Goal: Transaction & Acquisition: Book appointment/travel/reservation

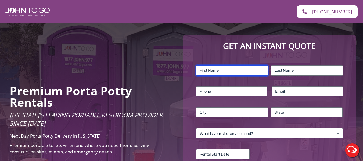
click at [211, 73] on input "First" at bounding box center [232, 70] width 72 height 10
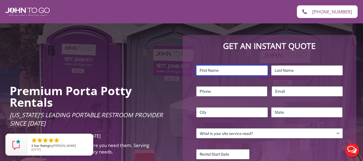
type input "[PERSON_NAME]"
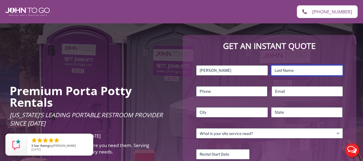
type input "Dale"
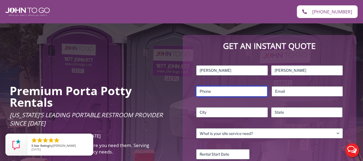
type input "2393243711"
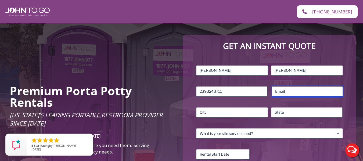
type input "[EMAIL_ADDRESS][DOMAIN_NAME]"
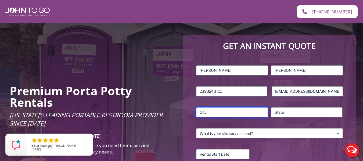
type input "Fort Myers"
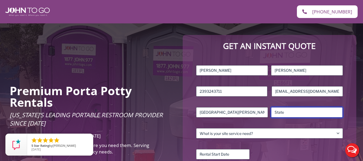
type input "FL"
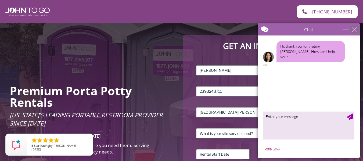
click at [355, 29] on div "close" at bounding box center [353, 29] width 5 height 5
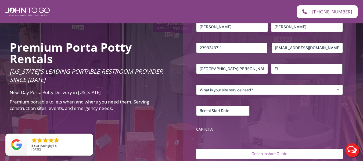
scroll to position [86, 0]
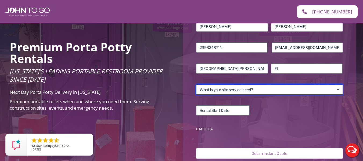
click at [278, 91] on select "What is your site service need? Consumer Construction – Commercial Construction…" at bounding box center [269, 89] width 146 height 10
select select "Residential"
click at [196, 84] on select "What is your site service need? Consumer Construction – Commercial Construction…" at bounding box center [269, 89] width 146 height 10
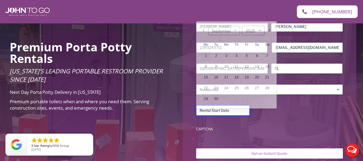
click at [240, 114] on input "Rental Start Date (Required)" at bounding box center [222, 110] width 53 height 10
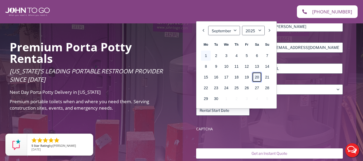
click at [255, 76] on link "20" at bounding box center [257, 77] width 10 height 10
type input "09/20/2025"
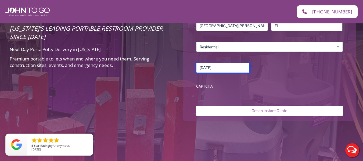
scroll to position [132, 0]
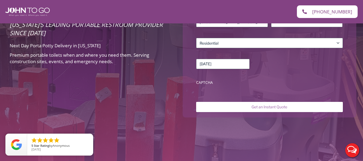
click at [206, 86] on div "CAPTCHA" at bounding box center [269, 84] width 146 height 8
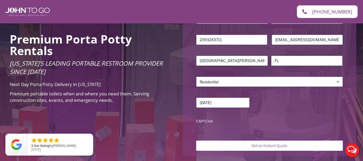
scroll to position [96, 0]
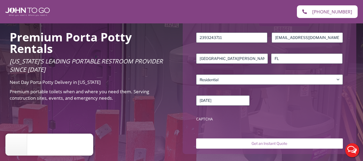
click at [209, 122] on div "CAPTCHA" at bounding box center [269, 120] width 146 height 8
click at [210, 123] on div "CAPTCHA" at bounding box center [269, 120] width 146 height 8
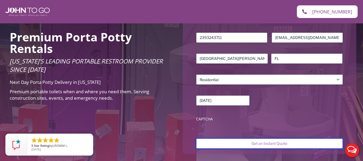
click at [276, 141] on input "Get an Instant Quote" at bounding box center [269, 143] width 146 height 10
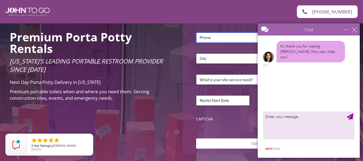
click at [230, 38] on input "Phone (Required)" at bounding box center [231, 37] width 71 height 10
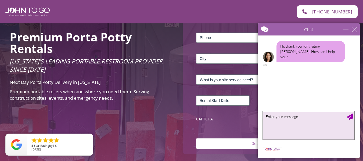
click at [305, 122] on textarea "type your message" at bounding box center [308, 125] width 91 height 28
click at [299, 117] on textarea "trying to get pricing fpr a rental for the date of [DATE]" at bounding box center [308, 125] width 91 height 28
type textarea "trying to get pricing for a rental for the date of [DATE]"
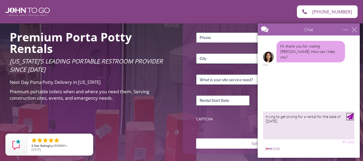
click at [351, 119] on div "Send Message" at bounding box center [350, 116] width 6 height 6
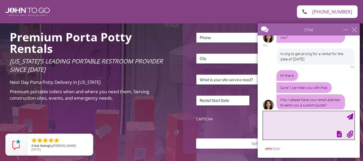
scroll to position [21, 0]
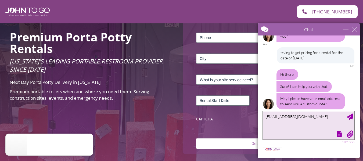
type textarea "[EMAIL_ADDRESS][DOMAIN_NAME]"
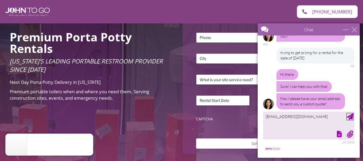
click at [347, 115] on div "Send Message" at bounding box center [350, 116] width 6 height 6
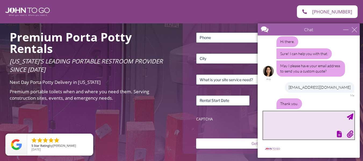
scroll to position [71, 0]
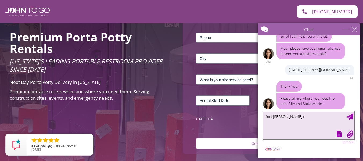
type textarea "fort [PERSON_NAME] fl"
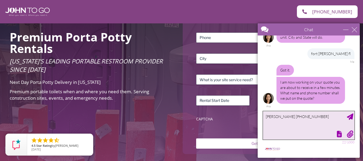
scroll to position [132, 0]
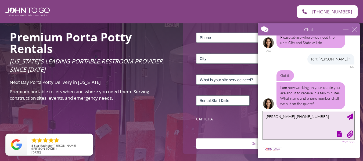
type textarea "[PERSON_NAME] [PHONE_NUMBER]"
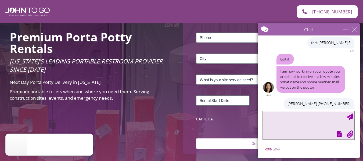
scroll to position [170, 0]
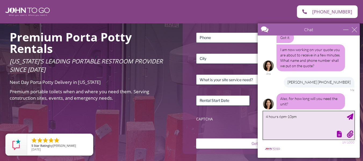
type textarea "4 hours 6pm-10pm"
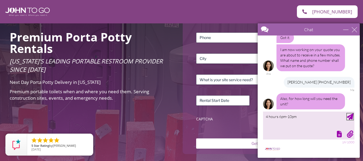
click at [350, 117] on div "Send Message" at bounding box center [350, 116] width 6 height 6
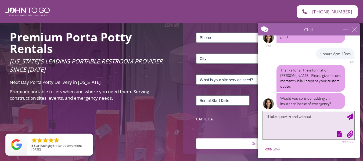
scroll to position [252, 0]
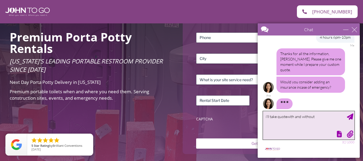
type textarea "i'll take quote with and without"
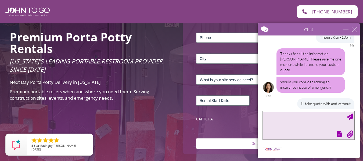
scroll to position [269, 0]
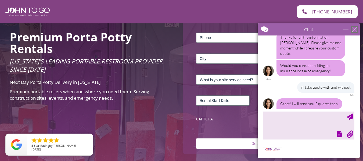
click at [354, 30] on div "close" at bounding box center [353, 29] width 5 height 5
type input "Continue Chat"
type input "End Chat"
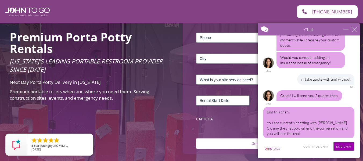
click at [344, 147] on input "End Chat" at bounding box center [343, 146] width 21 height 9
